Goal: Task Accomplishment & Management: Use online tool/utility

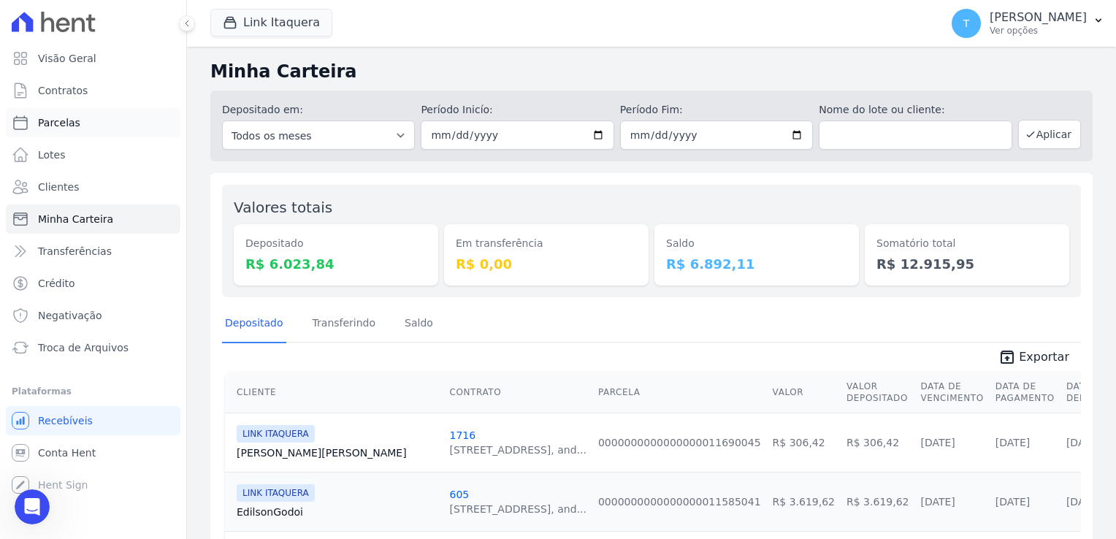
click at [85, 131] on link "Parcelas" at bounding box center [93, 122] width 175 height 29
select select
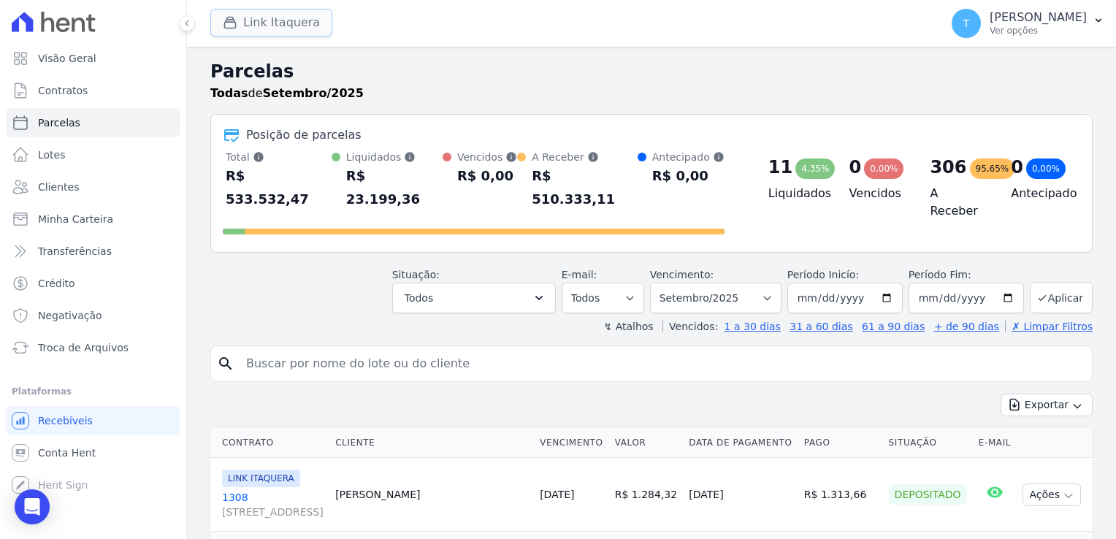
click at [263, 25] on button "Link Itaquera" at bounding box center [271, 23] width 122 height 28
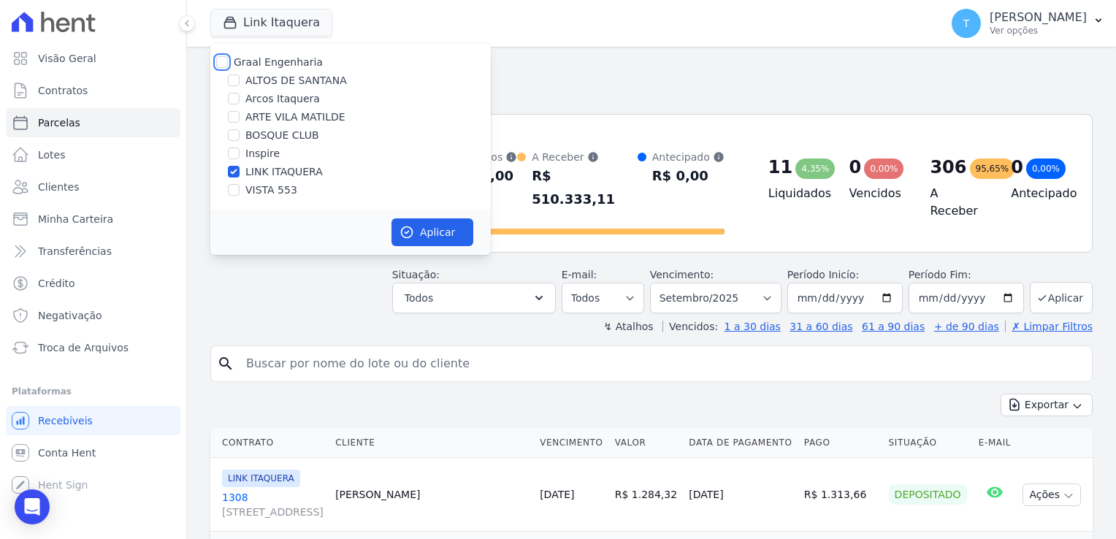
click at [223, 59] on input "Graal Engenharia" at bounding box center [222, 62] width 12 height 12
checkbox input "true"
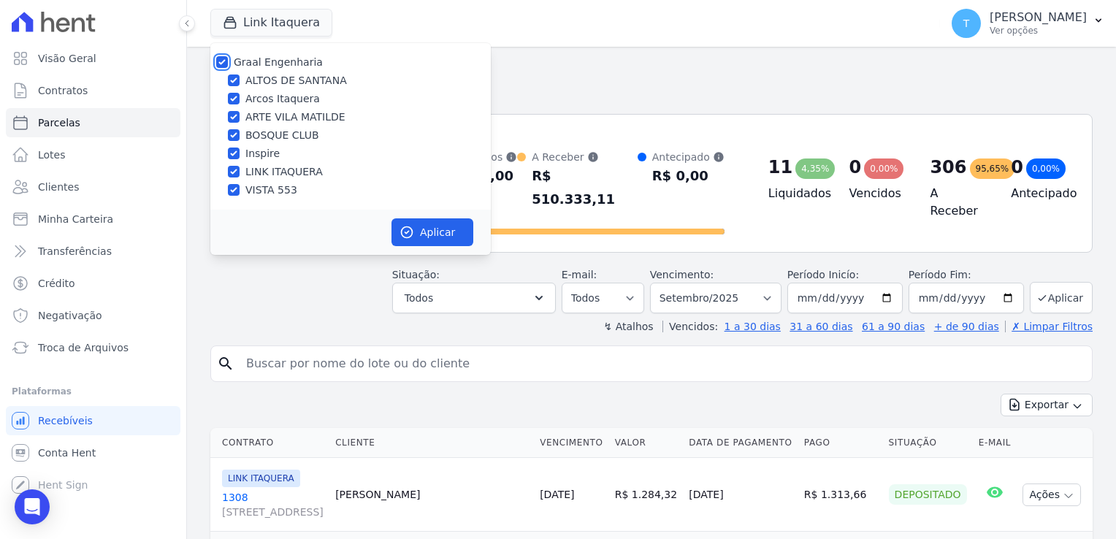
checkbox input "true"
click at [435, 235] on button "Aplicar" at bounding box center [433, 232] width 82 height 28
select select
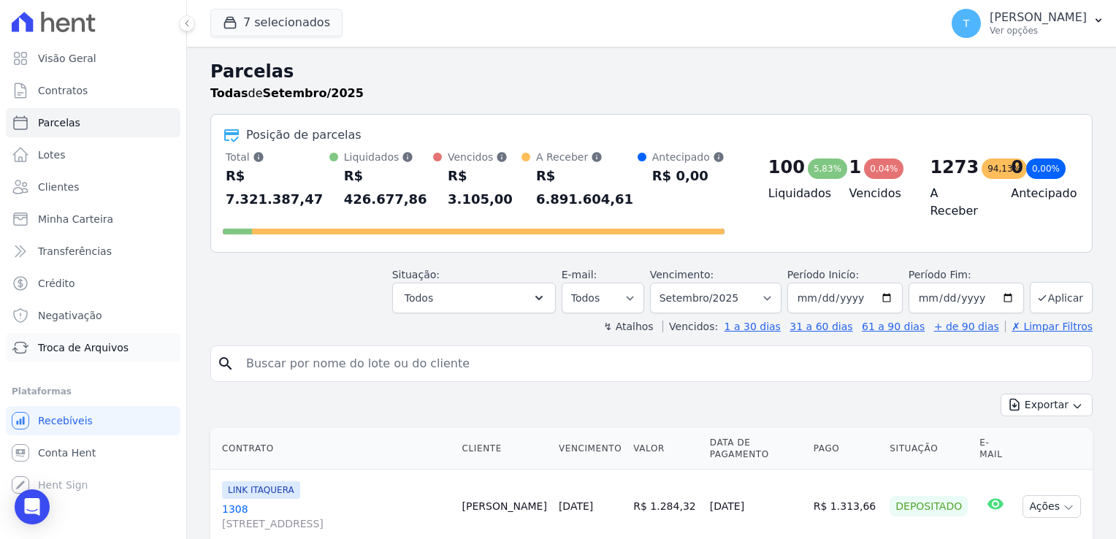
click at [66, 350] on span "Troca de Arquivos" at bounding box center [83, 347] width 91 height 15
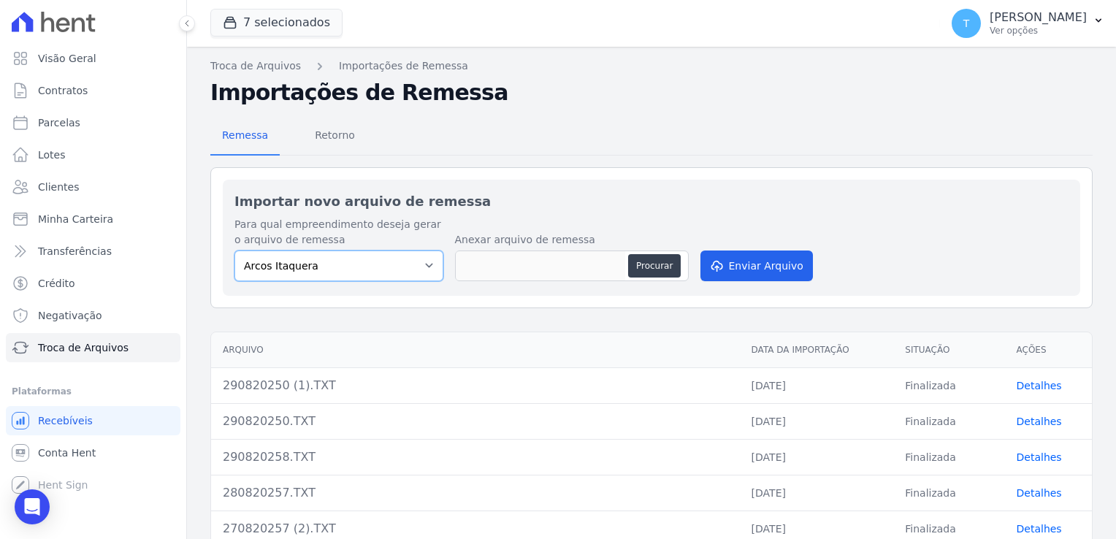
click at [373, 271] on select "Arcos Itaquera [GEOGRAPHIC_DATA] Inspire BOSQUE CLUB ARTE [GEOGRAPHIC_DATA] 553…" at bounding box center [339, 266] width 209 height 31
select select "608a0505-5729-491c-8a4a-236dc5ec7f7f"
click at [235, 251] on select "Arcos Itaquera [GEOGRAPHIC_DATA] Inspire BOSQUE CLUB ARTE [GEOGRAPHIC_DATA] 553…" at bounding box center [339, 266] width 209 height 31
click at [655, 265] on button "Procurar" at bounding box center [654, 265] width 53 height 23
type input "0109202514.TXT"
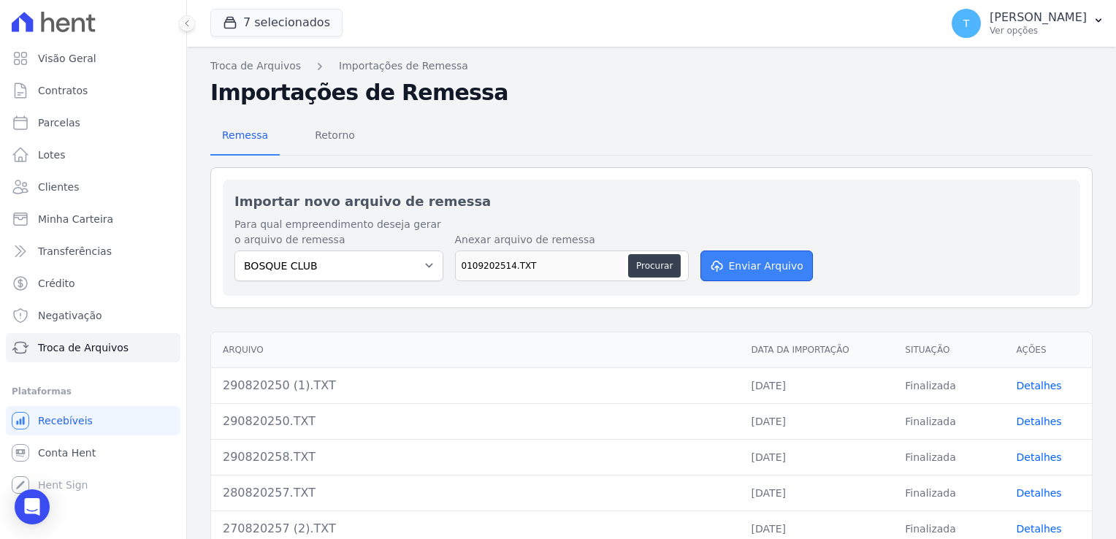
click at [763, 264] on button "Enviar Arquivo" at bounding box center [757, 266] width 113 height 31
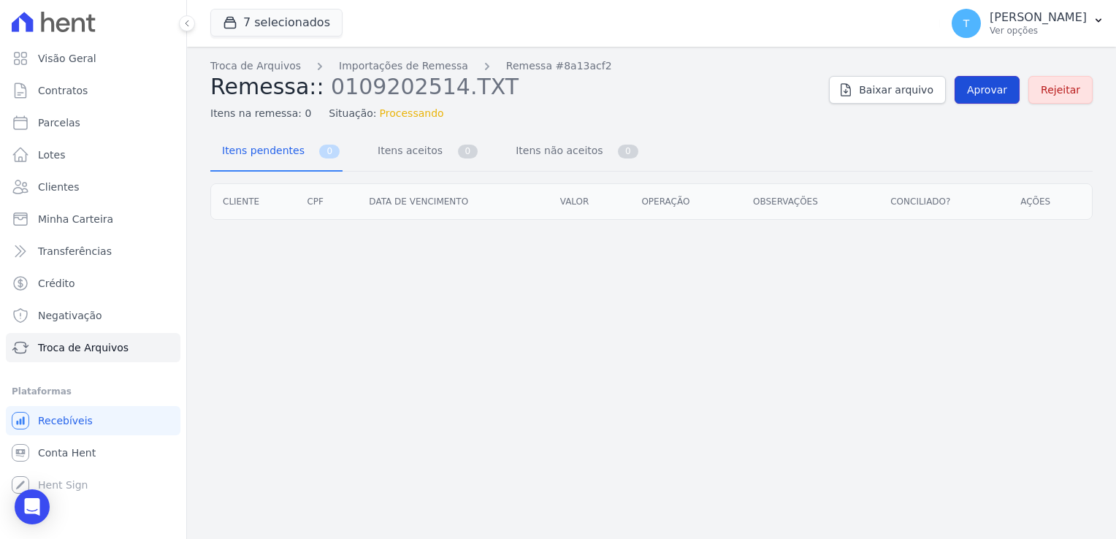
click at [989, 87] on span "Aprovar" at bounding box center [987, 90] width 40 height 15
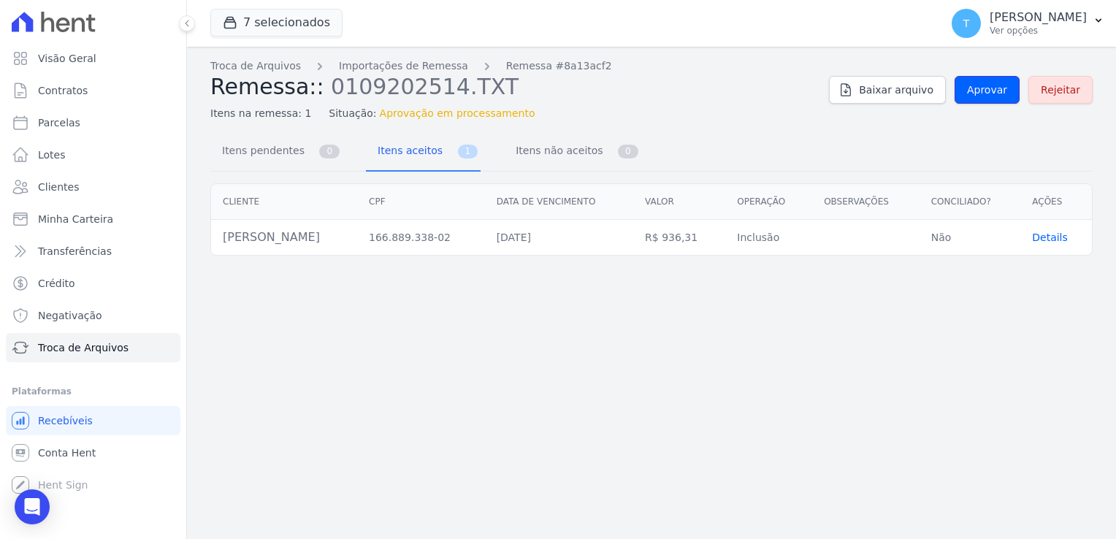
click at [989, 87] on span "Aprovar" at bounding box center [987, 90] width 40 height 15
click at [87, 132] on link "Parcelas" at bounding box center [93, 122] width 175 height 29
select select
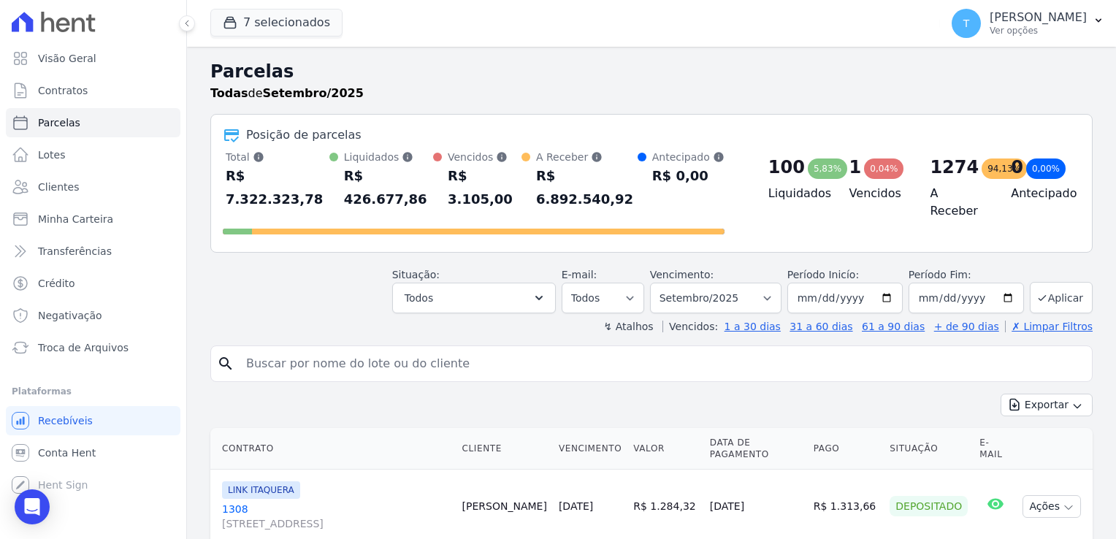
click at [355, 349] on input "search" at bounding box center [661, 363] width 849 height 29
paste input "[PERSON_NAME]"
type input "[PERSON_NAME]"
select select
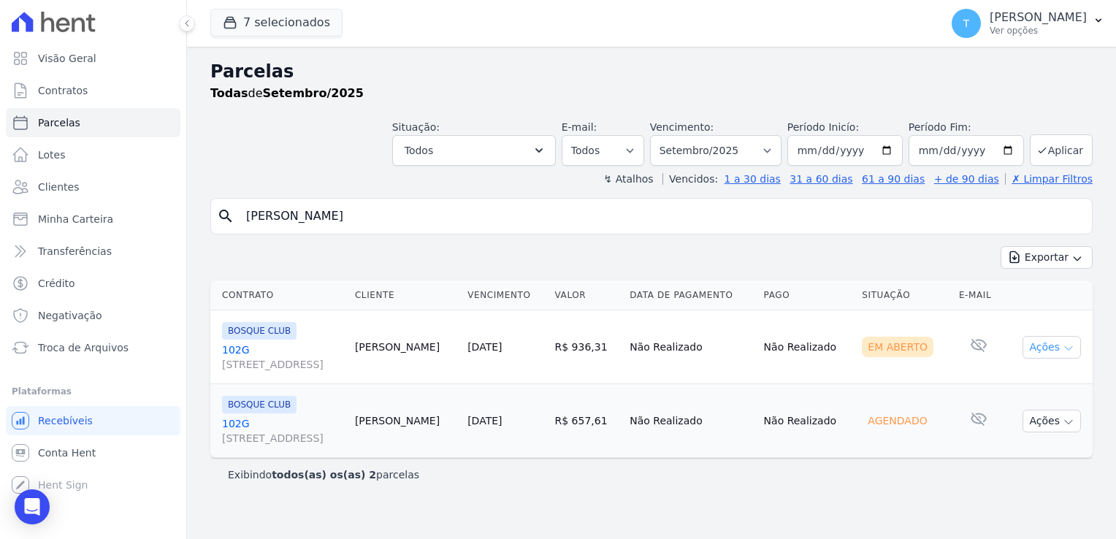
click at [1067, 349] on icon "button" at bounding box center [1069, 349] width 12 height 12
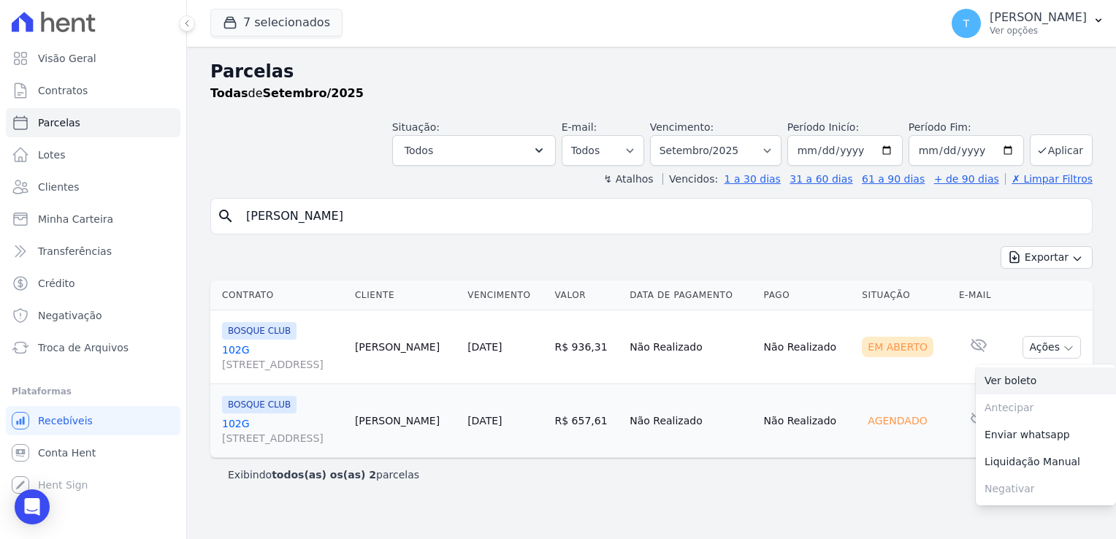
click at [995, 381] on link "Ver boleto" at bounding box center [1046, 381] width 140 height 27
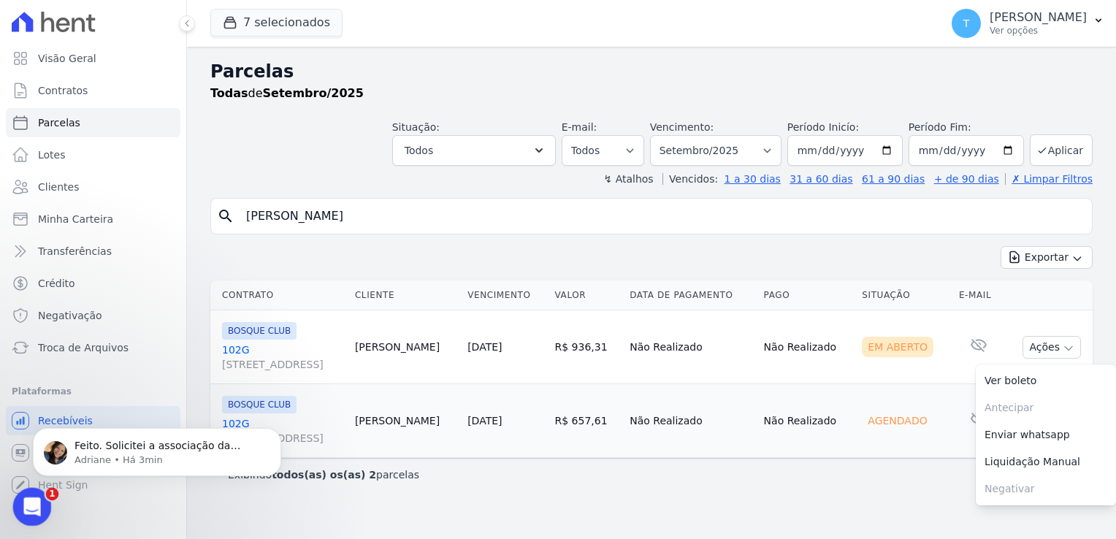
click at [37, 507] on icon "Abertura do Messenger da Intercom" at bounding box center [30, 505] width 24 height 24
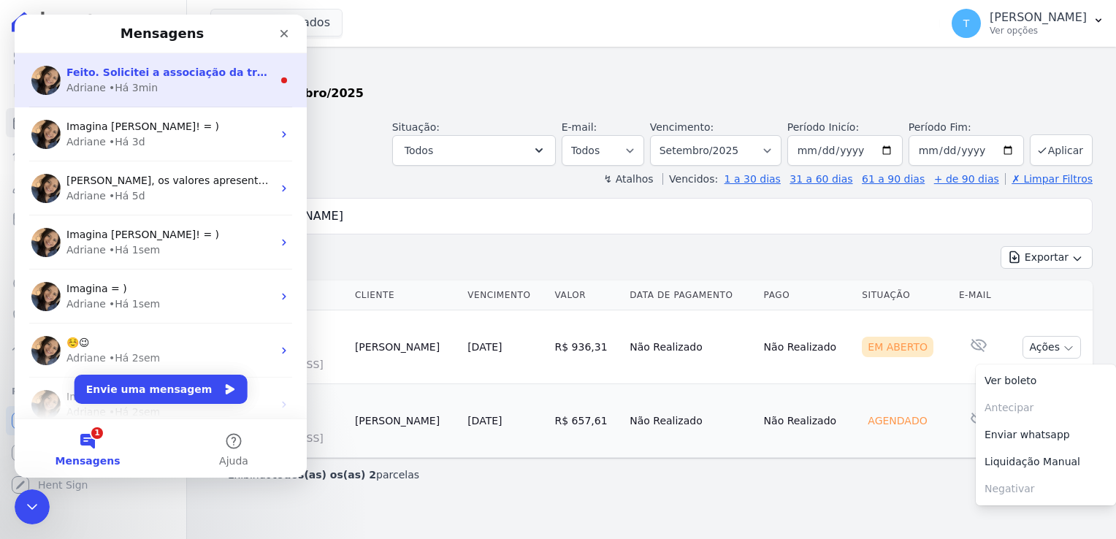
click at [123, 93] on div "• Há 3min" at bounding box center [133, 87] width 49 height 15
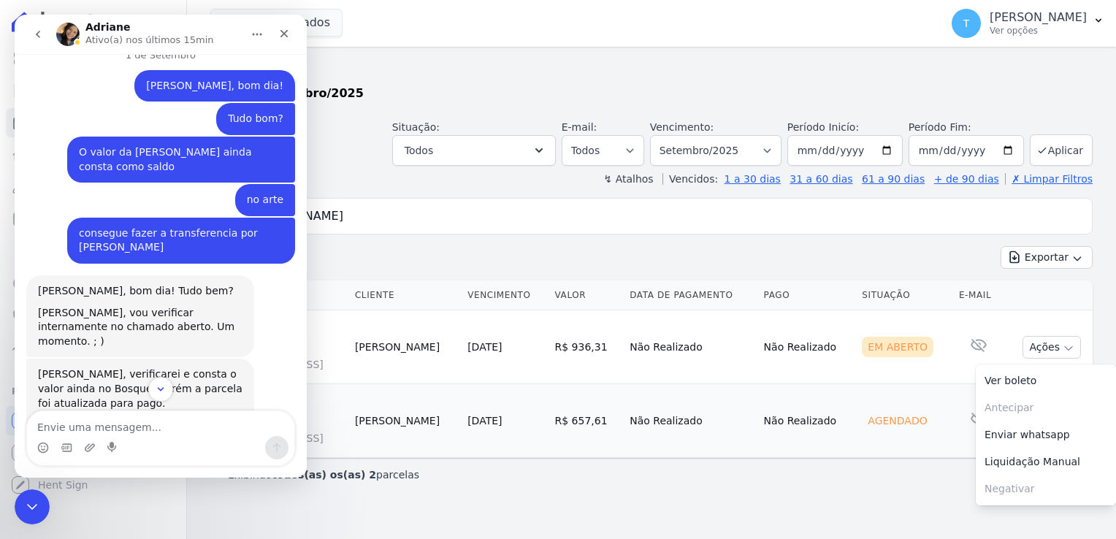
scroll to position [825, 0]
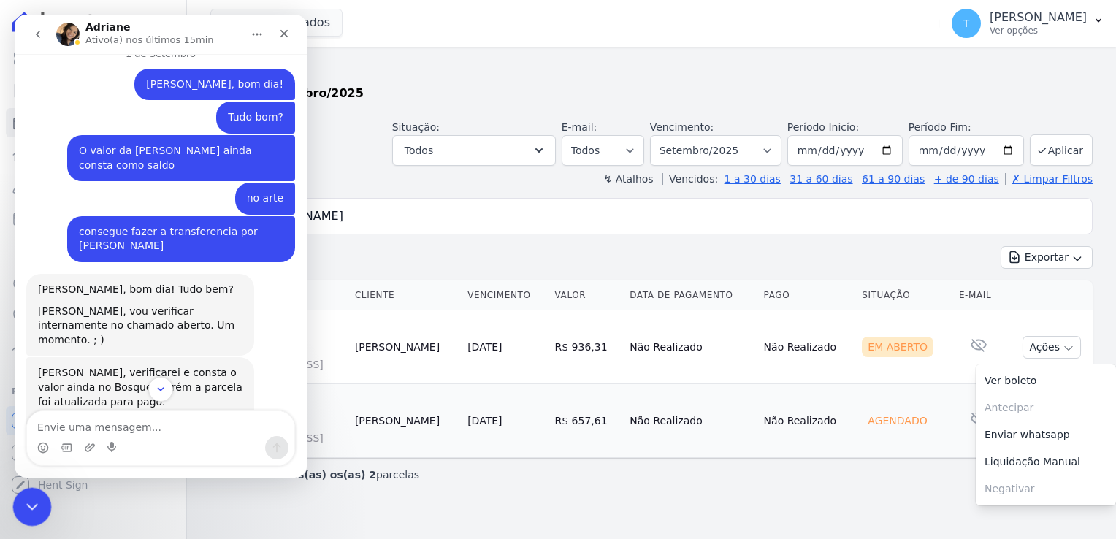
click at [33, 501] on icon "Encerramento do Messenger da Intercom" at bounding box center [30, 505] width 18 height 18
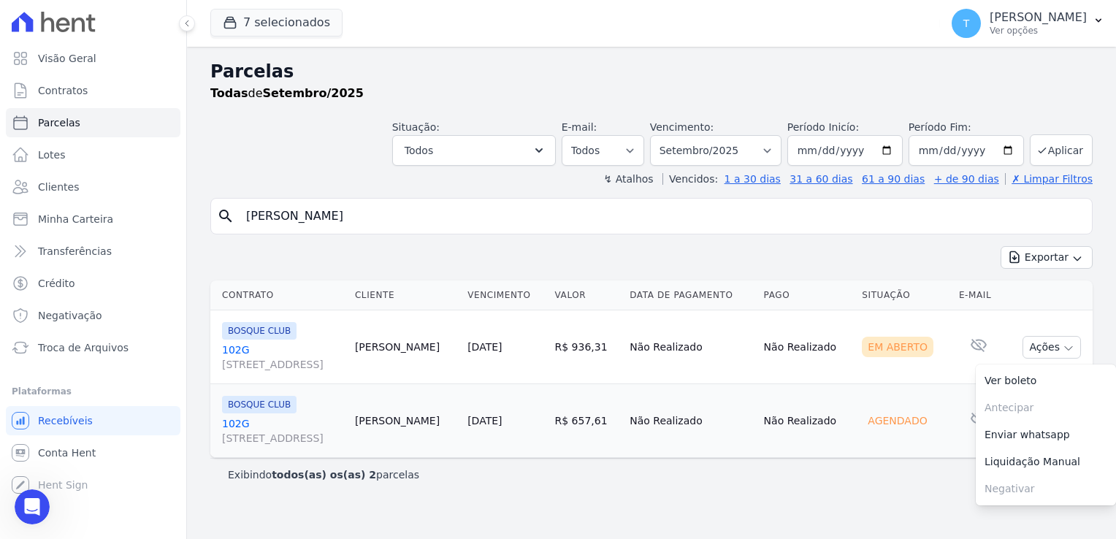
scroll to position [1020, 0]
